Goal: Check status

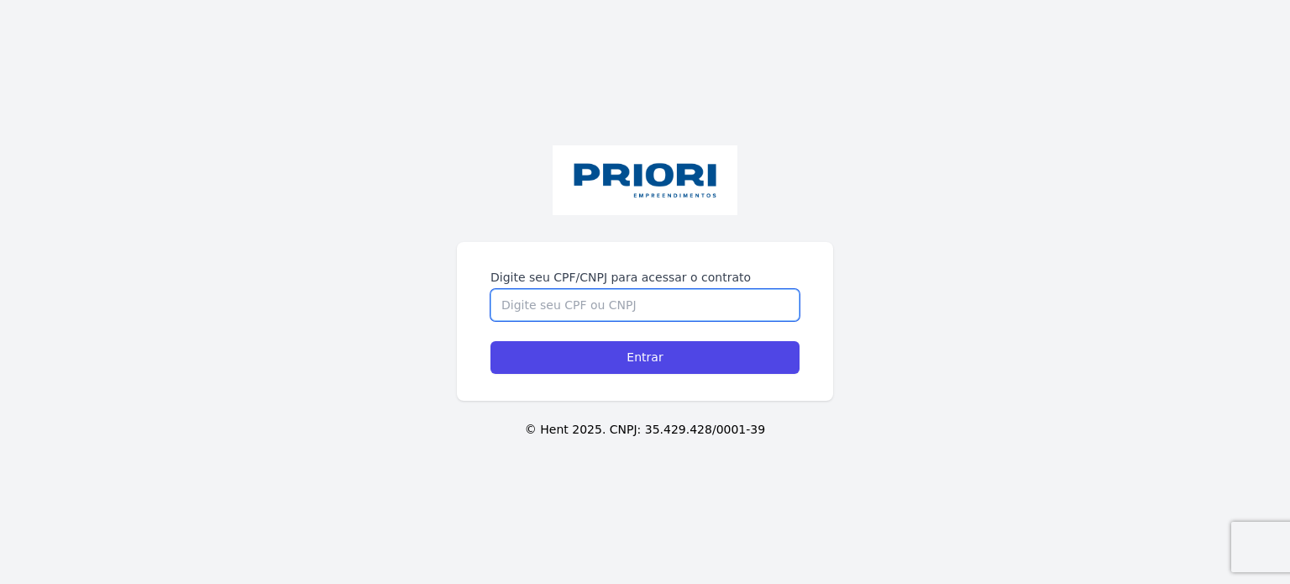
click at [530, 315] on input "Digite seu CPF/CNPJ para acessar o contrato" at bounding box center [644, 305] width 309 height 32
type input "12387373405"
click at [490, 341] on input "Entrar" at bounding box center [644, 357] width 309 height 33
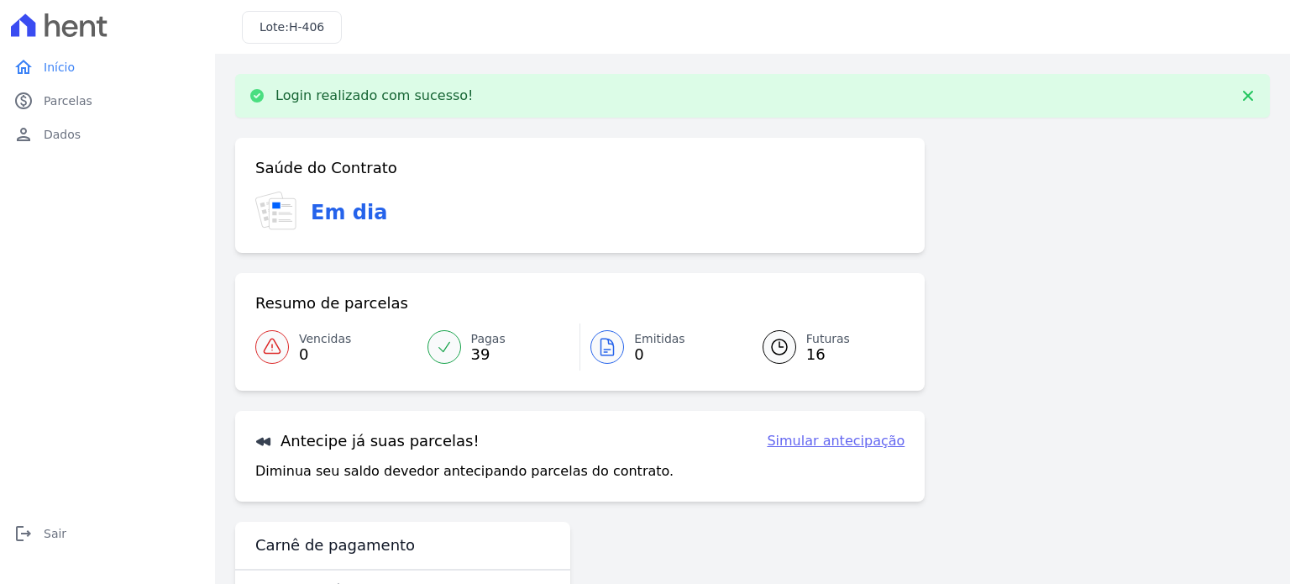
click at [790, 352] on link "Futuras 16" at bounding box center [823, 346] width 163 height 47
